Goal: Task Accomplishment & Management: Manage account settings

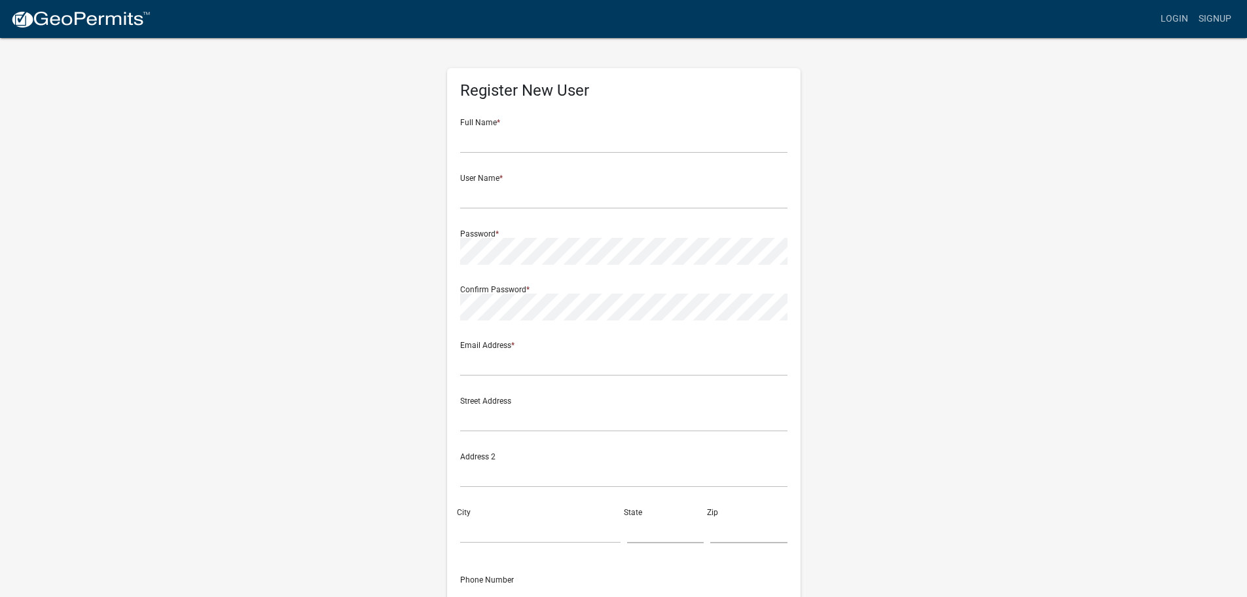
scroll to position [88, 0]
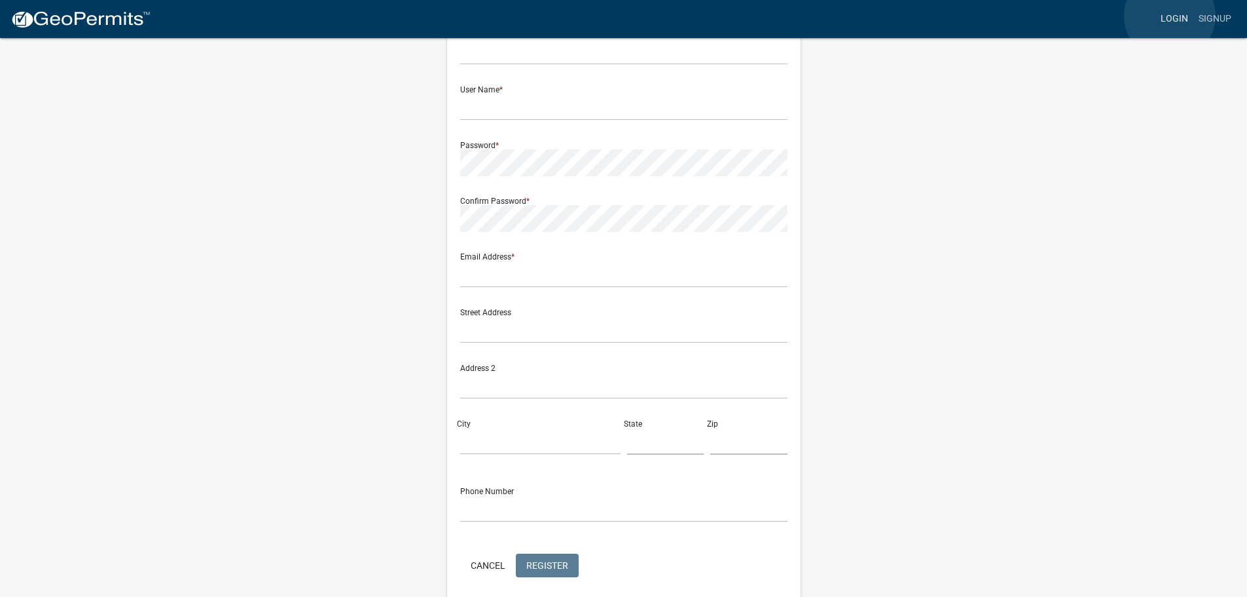
click at [1170, 16] on link "Login" at bounding box center [1175, 19] width 38 height 25
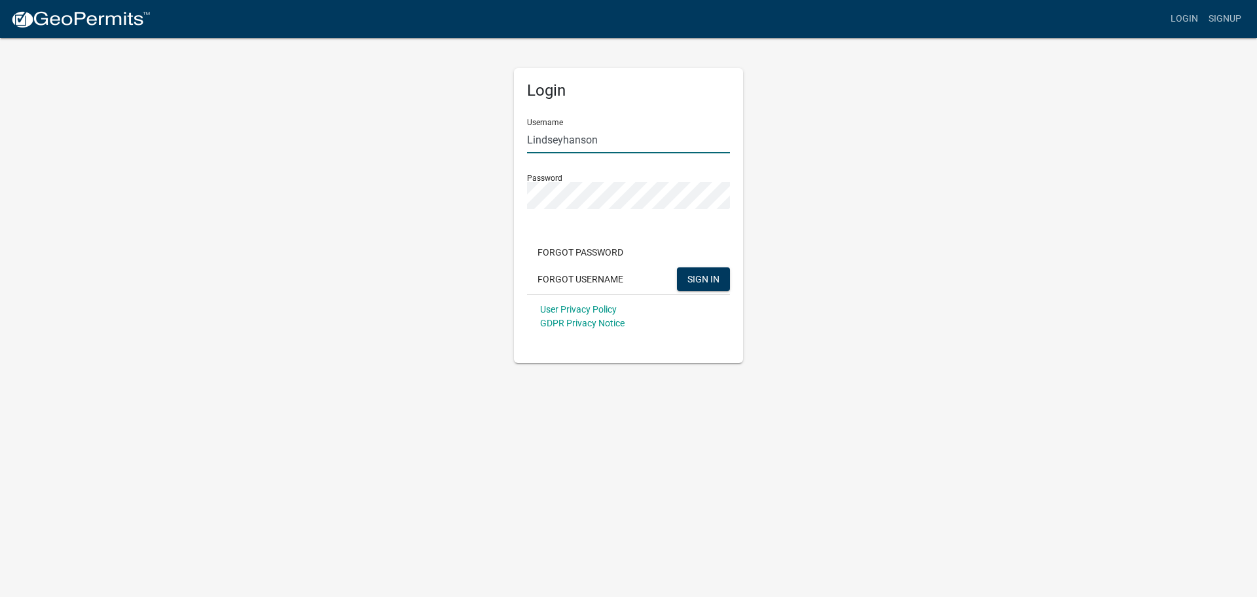
click at [630, 137] on input "Lindseyhanson" at bounding box center [628, 139] width 203 height 27
type input "l"
click at [630, 131] on input "Land and Resources" at bounding box center [628, 139] width 203 height 27
type input "Land and Resource"
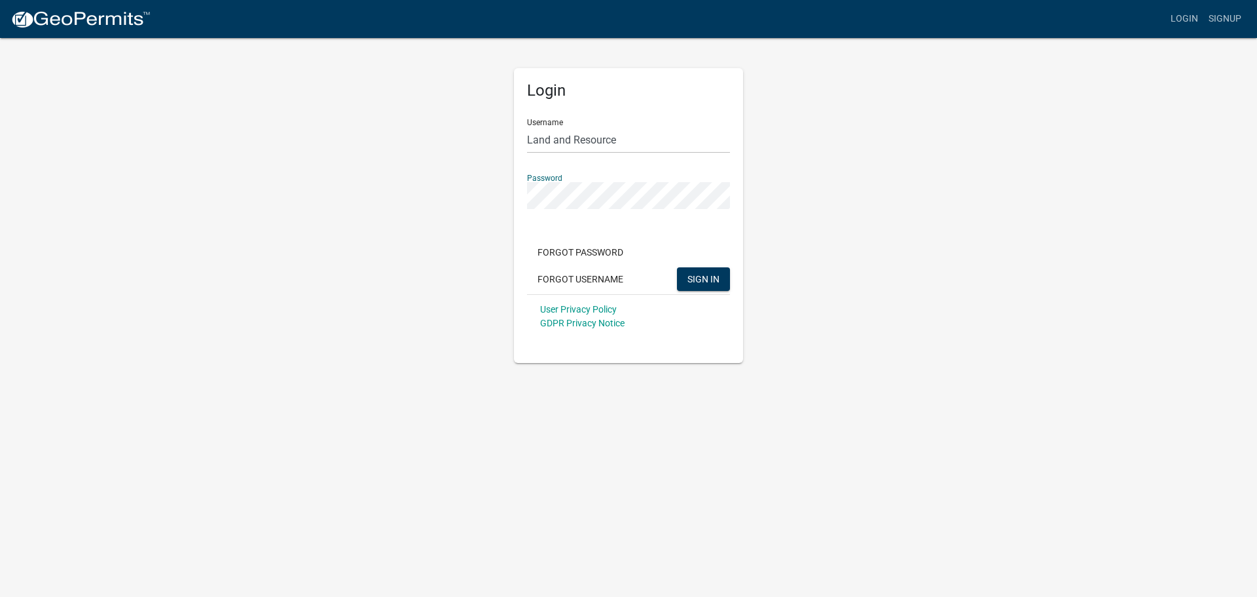
click at [677, 267] on button "SIGN IN" at bounding box center [703, 279] width 53 height 24
